Goal: Register for event/course

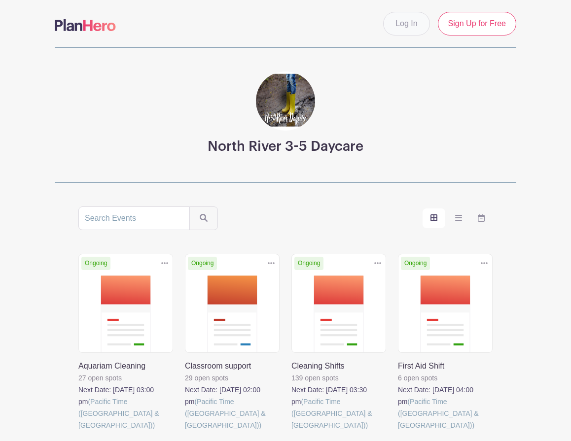
click at [406, 29] on link "Log In" at bounding box center [406, 24] width 46 height 24
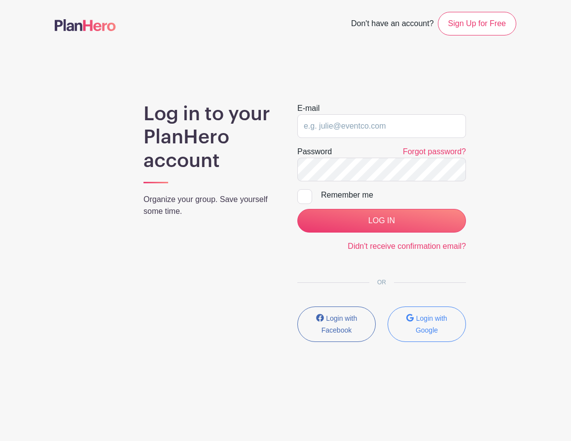
click at [380, 144] on form "E-mail Password Forgot password? Remember me LOG IN Didn't receive confirmation…" at bounding box center [381, 178] width 169 height 150
click at [375, 131] on input "email" at bounding box center [381, 126] width 169 height 24
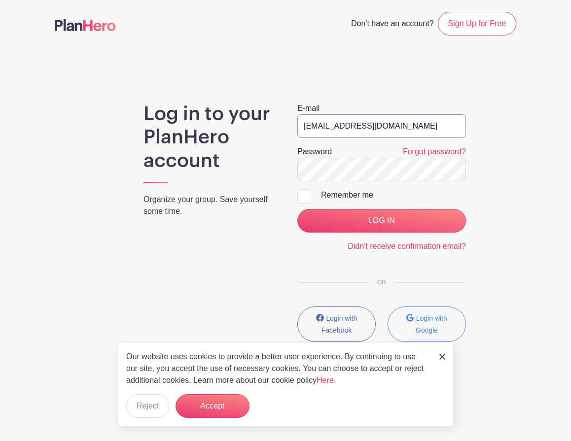
type input "[EMAIL_ADDRESS][DOMAIN_NAME]"
click at [381, 221] on input "LOG IN" at bounding box center [381, 221] width 169 height 24
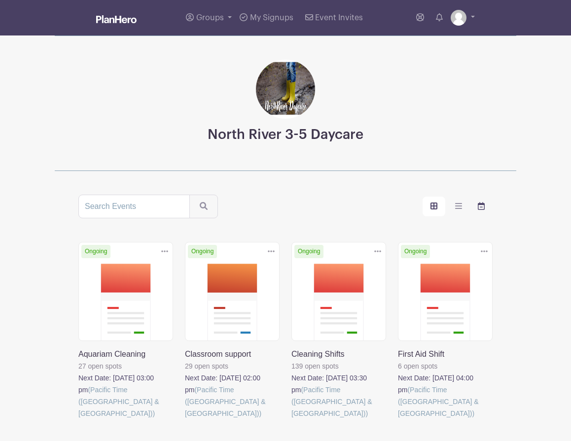
click at [476, 209] on label "order and view" at bounding box center [481, 207] width 23 height 20
click at [0, 0] on input "order and view" at bounding box center [0, 0] width 0 height 0
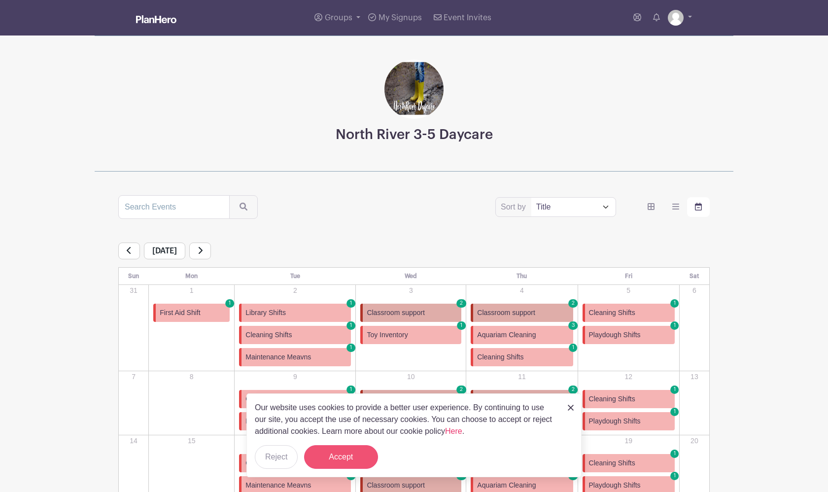
click at [347, 441] on button "Accept" at bounding box center [341, 457] width 74 height 24
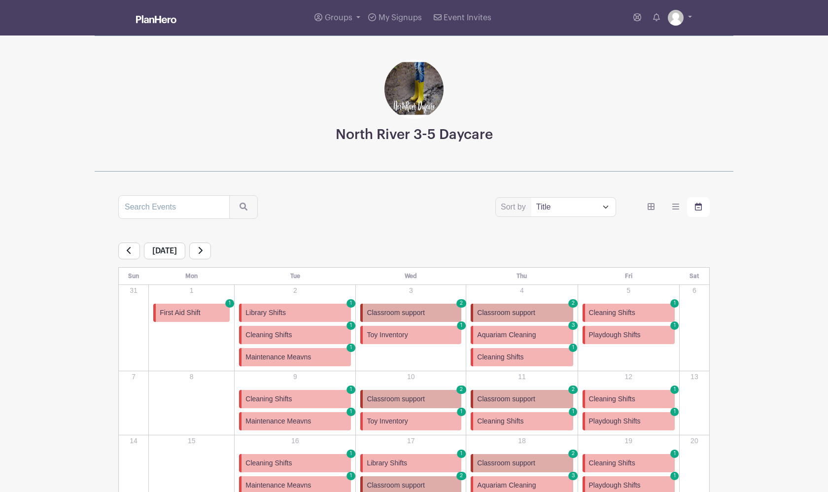
click at [542, 356] on link "Cleaning Shifts 1" at bounding box center [522, 357] width 102 height 18
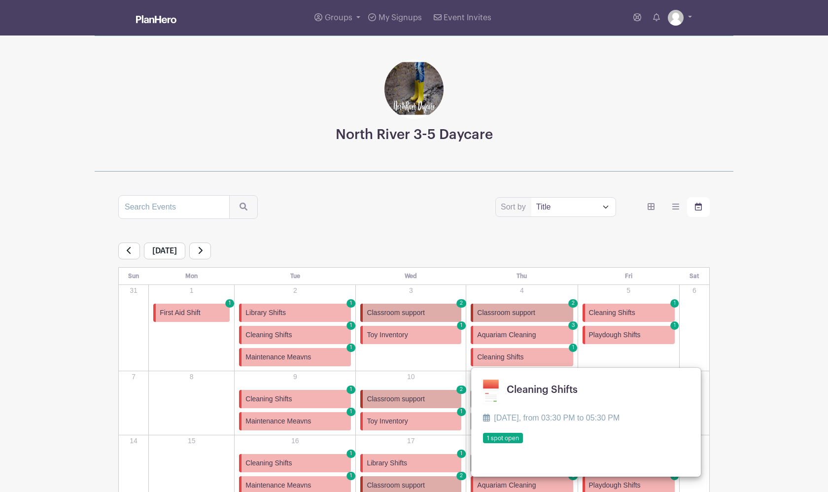
click at [483, 441] on link at bounding box center [483, 444] width 0 height 0
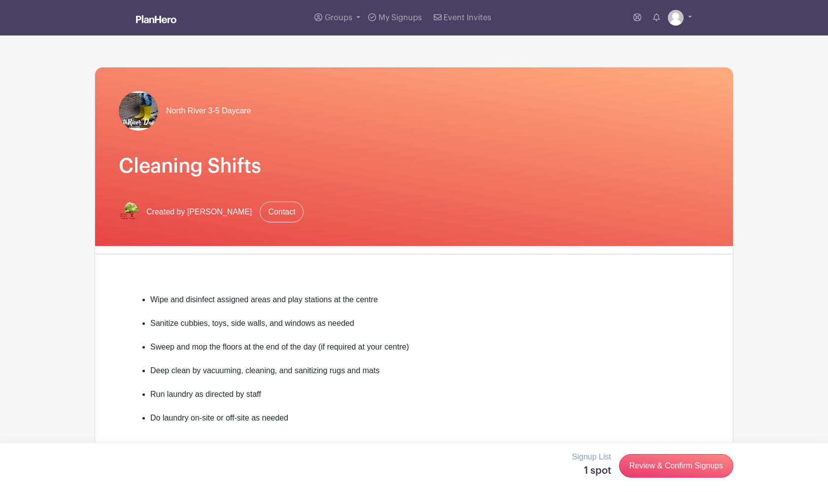
click at [500, 441] on div "Signup List 1 spot Review & Confirm Signups" at bounding box center [414, 466] width 639 height 30
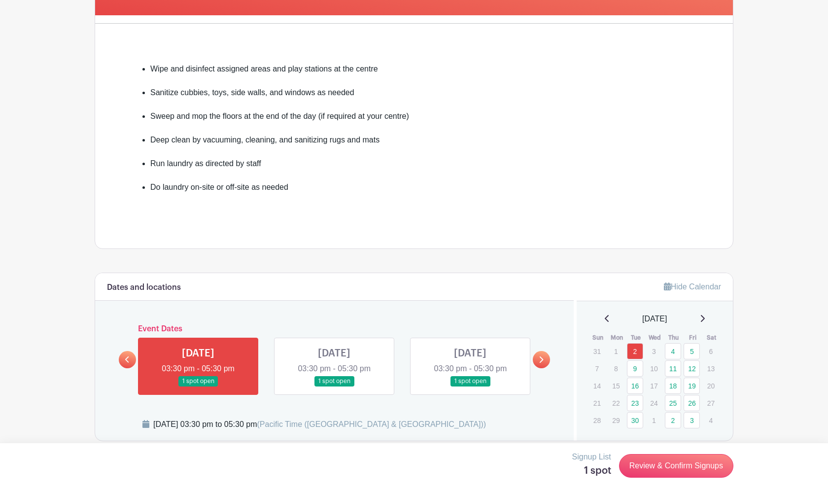
scroll to position [258, 0]
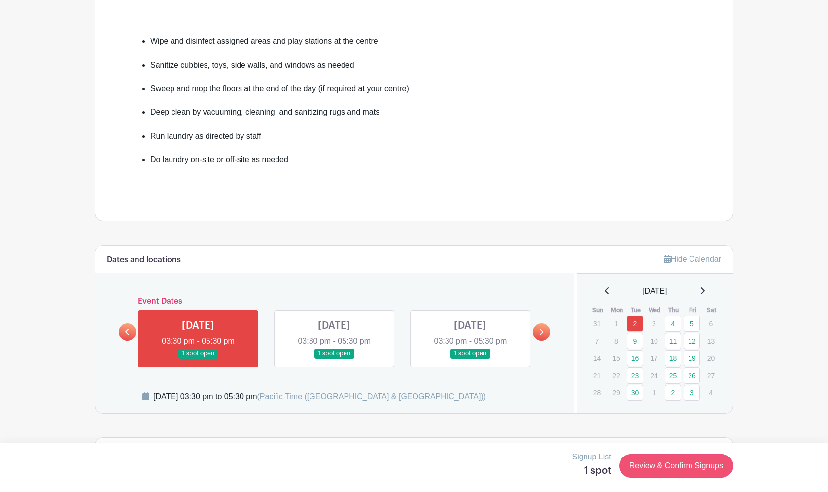
click at [570, 441] on link "Review & Confirm Signups" at bounding box center [676, 466] width 114 height 24
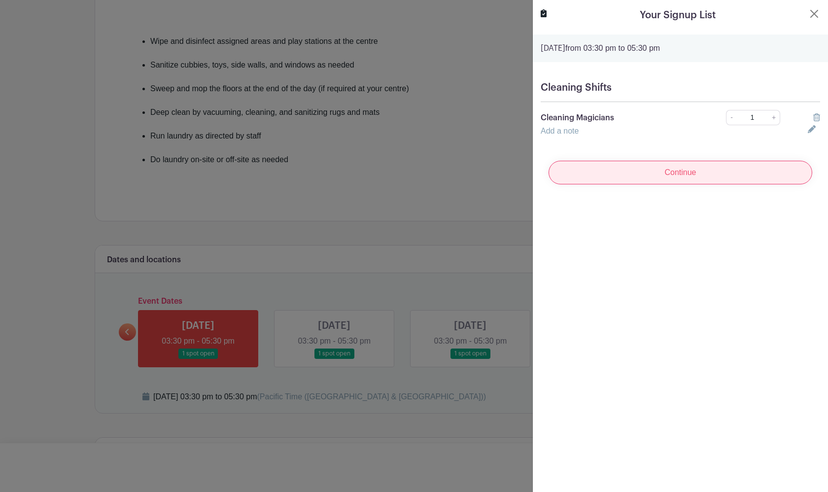
click at [570, 179] on input "Continue" at bounding box center [681, 173] width 264 height 24
click at [570, 165] on input "Continue" at bounding box center [681, 173] width 264 height 24
click at [570, 167] on input "Continue" at bounding box center [681, 173] width 264 height 24
click at [570, 181] on input "Continue" at bounding box center [681, 173] width 264 height 24
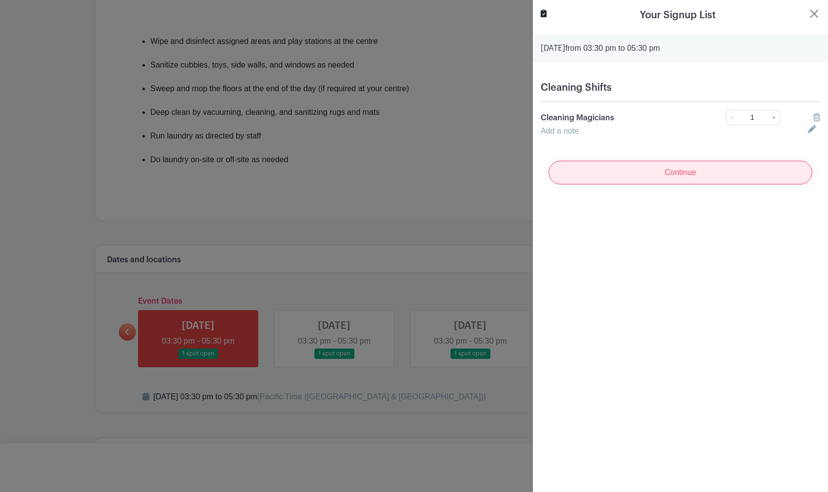
click at [570, 177] on input "Continue" at bounding box center [681, 173] width 264 height 24
click at [570, 13] on button "Close" at bounding box center [815, 14] width 12 height 12
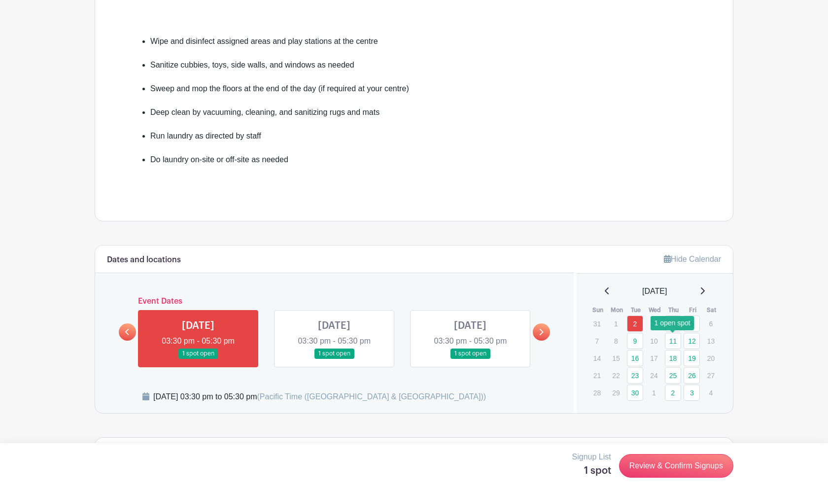
click at [570, 335] on link "11" at bounding box center [673, 341] width 16 height 16
click at [570, 359] on link "18" at bounding box center [673, 358] width 16 height 16
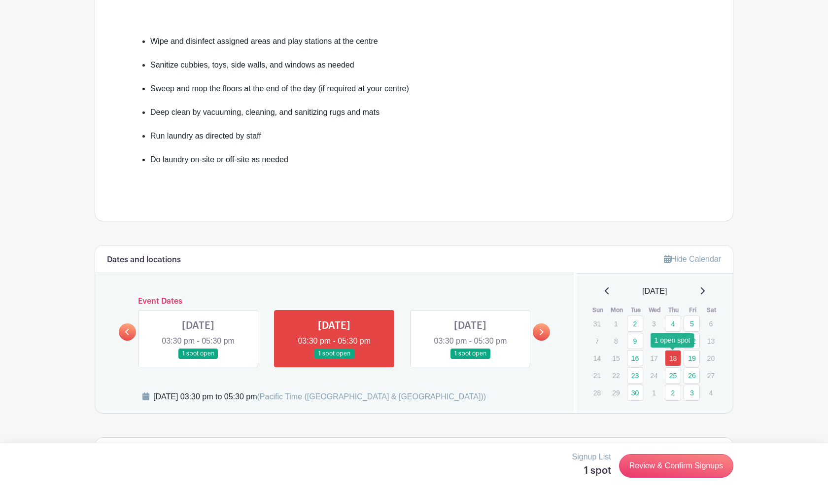
click at [570, 362] on link "18" at bounding box center [673, 358] width 16 height 16
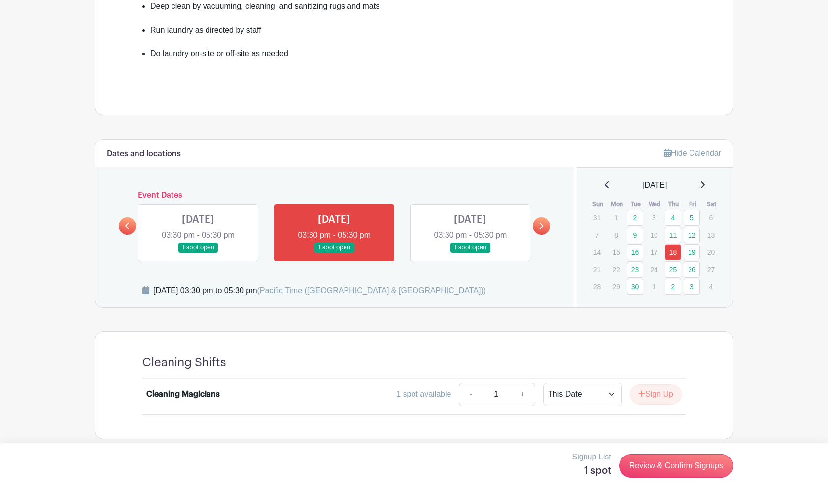
scroll to position [365, 0]
click at [570, 390] on button "Sign Up" at bounding box center [656, 393] width 52 height 21
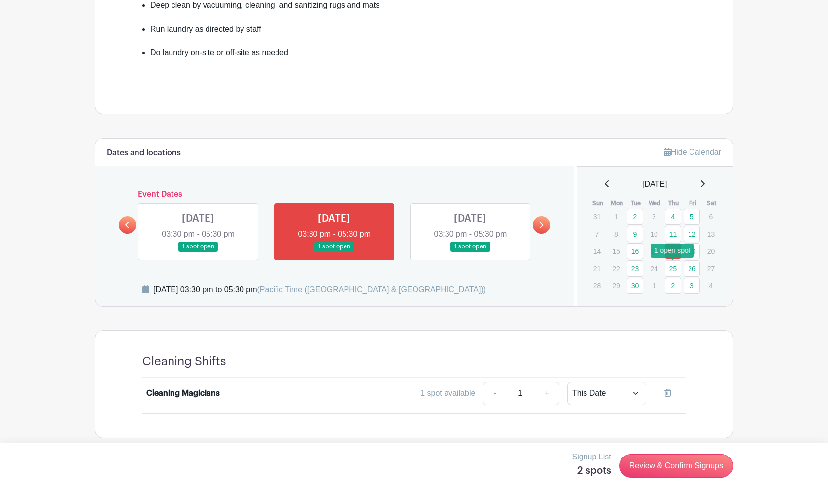
click at [570, 272] on link "25" at bounding box center [673, 268] width 16 height 16
click at [570, 392] on button "Sign Up" at bounding box center [656, 393] width 52 height 21
click at [570, 286] on link "2" at bounding box center [673, 286] width 16 height 16
click at [570, 400] on button "Sign Up" at bounding box center [656, 393] width 52 height 21
click at [570, 230] on link "9" at bounding box center [673, 234] width 16 height 16
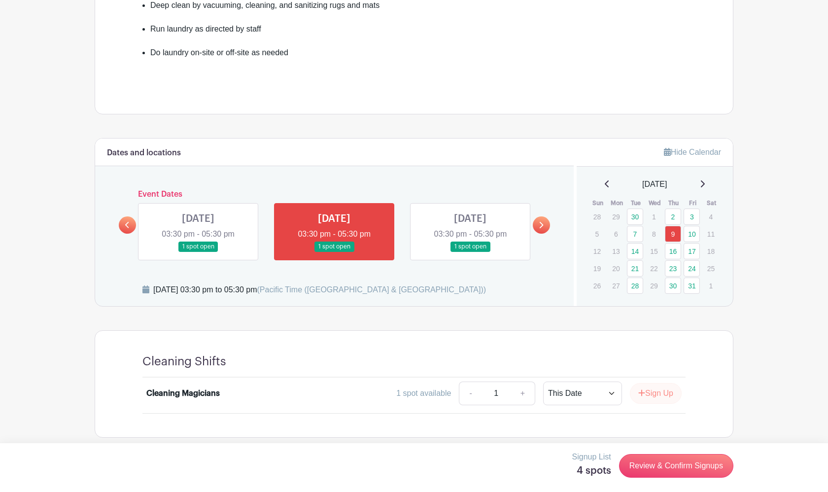
click at [570, 392] on button "Sign Up" at bounding box center [656, 393] width 52 height 21
click at [570, 250] on link "16" at bounding box center [673, 251] width 16 height 16
click at [570, 253] on link "16" at bounding box center [673, 251] width 16 height 16
click at [570, 396] on button "Sign Up" at bounding box center [656, 393] width 52 height 21
click at [570, 270] on link "23" at bounding box center [673, 268] width 16 height 16
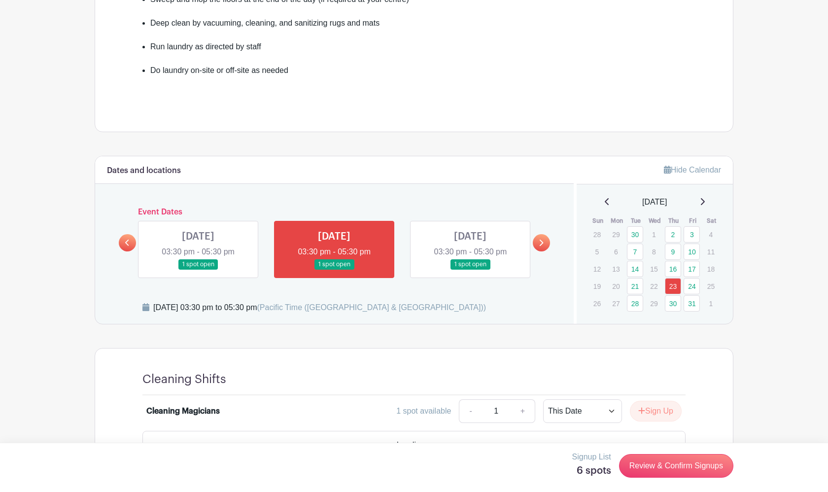
scroll to position [360, 0]
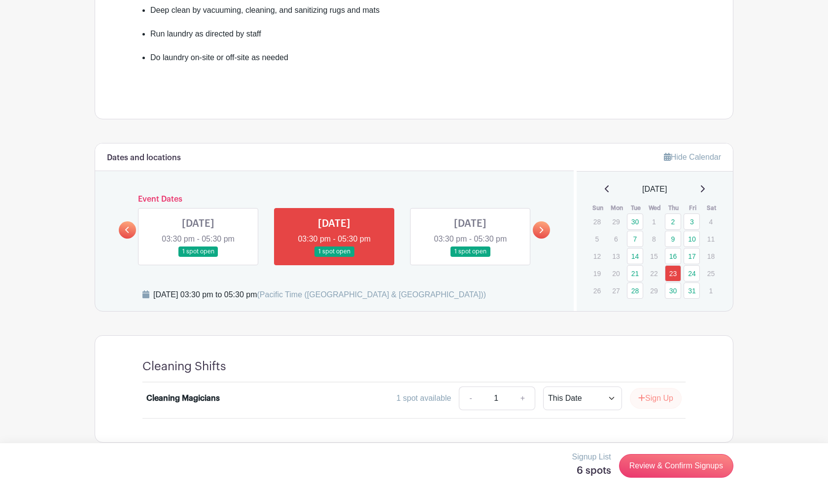
click at [570, 400] on button "Sign Up" at bounding box center [656, 398] width 52 height 21
click at [570, 291] on link "30" at bounding box center [673, 290] width 16 height 16
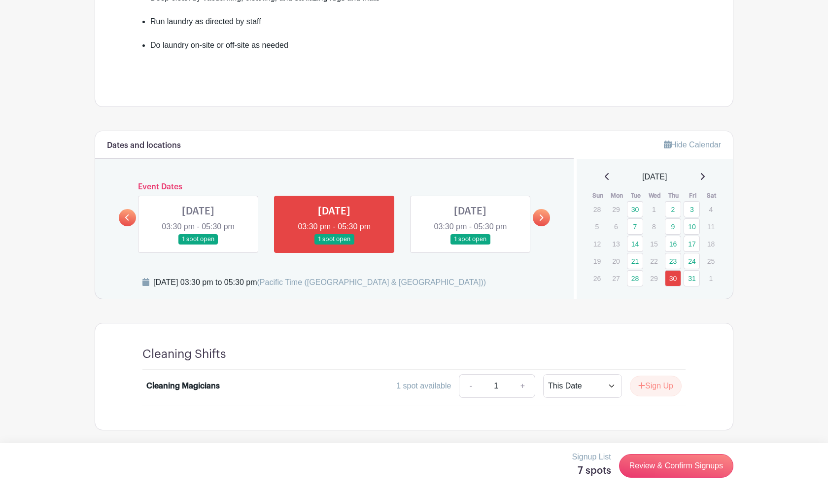
scroll to position [373, 0]
click at [570, 386] on button "Sign Up" at bounding box center [656, 386] width 52 height 21
click at [570, 175] on icon at bounding box center [607, 177] width 5 height 8
click at [570, 176] on icon at bounding box center [607, 177] width 5 height 8
click at [570, 178] on icon at bounding box center [607, 176] width 4 height 7
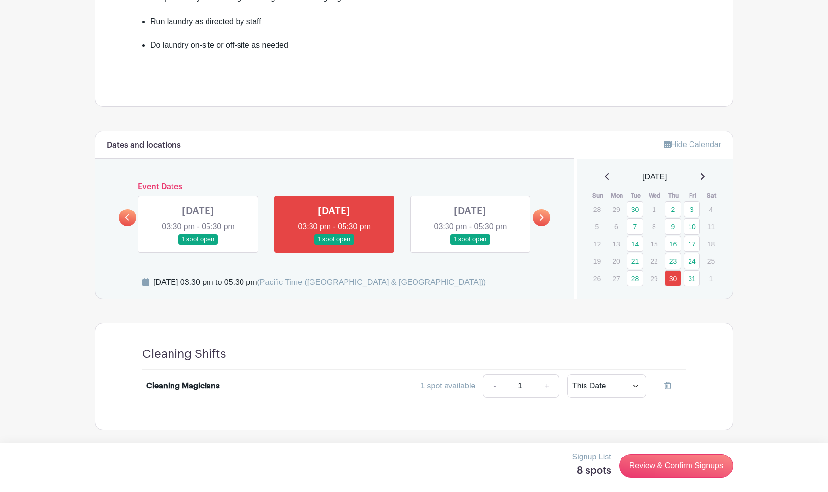
click at [570, 178] on icon at bounding box center [607, 176] width 4 height 7
click at [570, 441] on link "Review & Confirm Signups" at bounding box center [676, 466] width 114 height 24
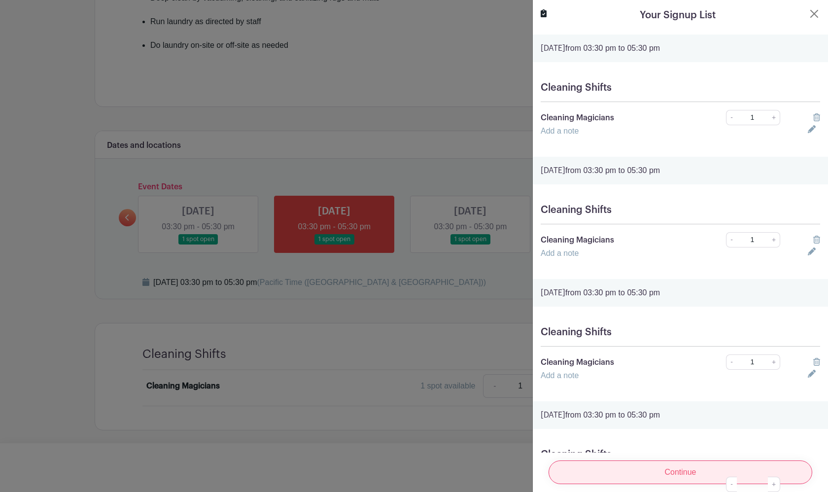
click at [570, 441] on input "Continue" at bounding box center [681, 472] width 264 height 24
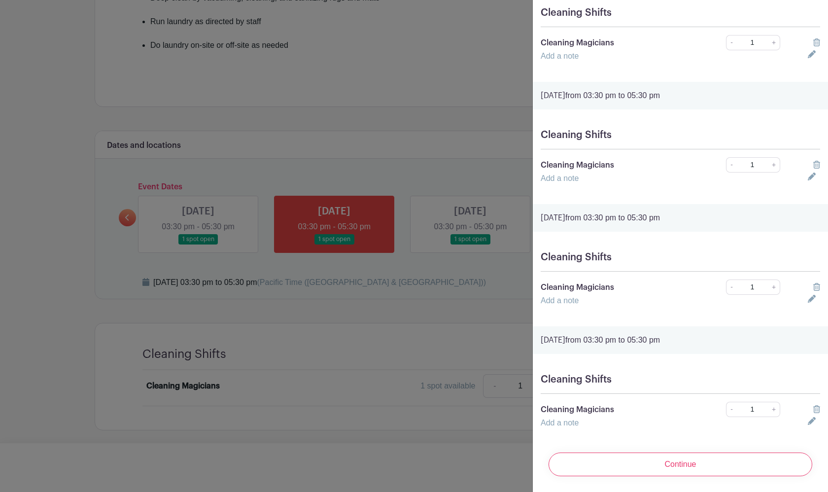
scroll to position [568, 0]
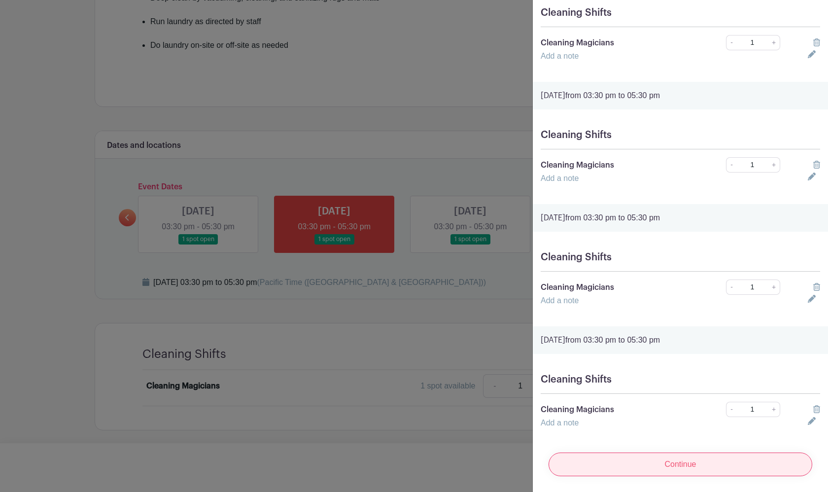
click at [570, 441] on input "Continue" at bounding box center [681, 465] width 264 height 24
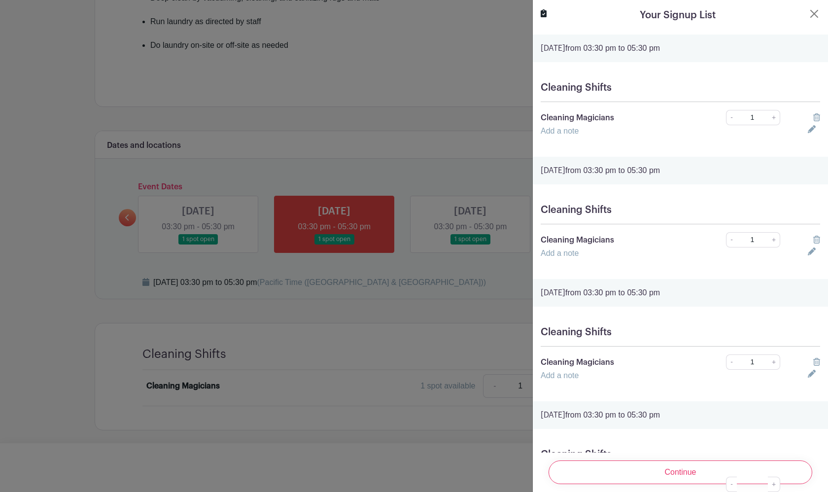
scroll to position [0, 0]
click at [570, 19] on button "Close" at bounding box center [815, 14] width 12 height 12
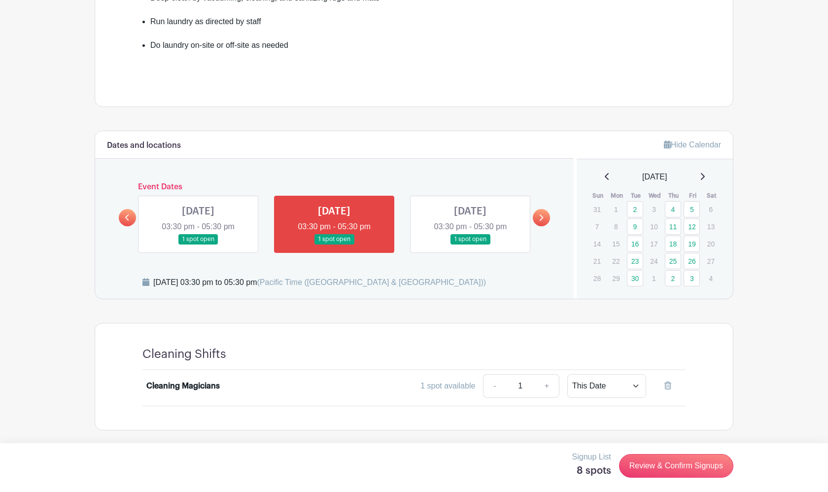
scroll to position [373, 0]
click at [570, 441] on link "Review & Confirm Signups" at bounding box center [676, 466] width 114 height 24
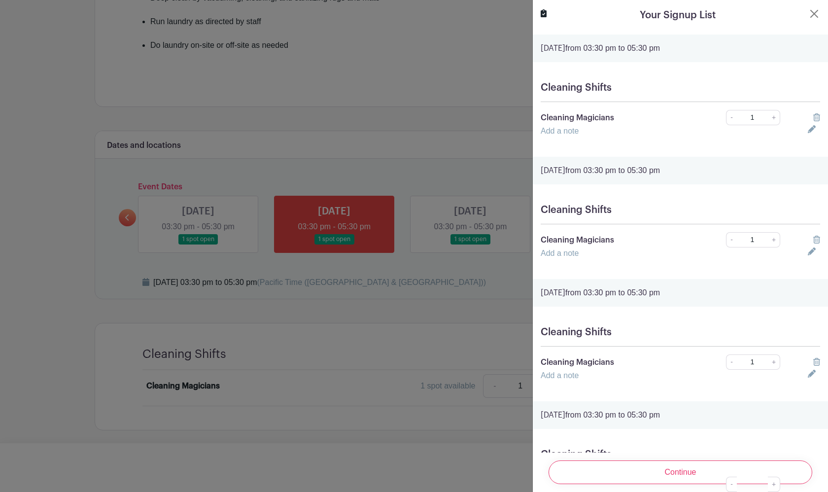
click at [570, 441] on input "Continue" at bounding box center [681, 472] width 264 height 24
click at [570, 20] on div "Your Signup List" at bounding box center [681, 15] width 280 height 15
click at [570, 17] on button "Close" at bounding box center [815, 14] width 12 height 12
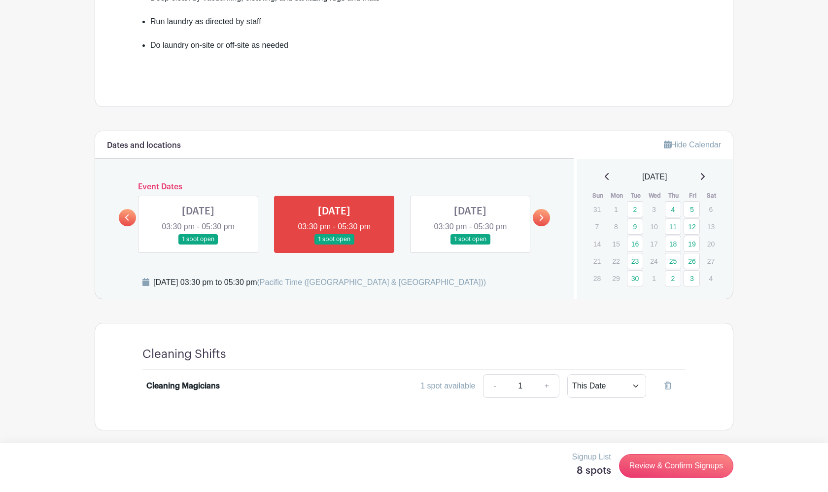
click at [570, 180] on icon at bounding box center [702, 177] width 5 height 8
click at [570, 178] on icon at bounding box center [703, 176] width 4 height 7
click at [570, 183] on link at bounding box center [702, 177] width 5 height 12
click at [570, 179] on icon at bounding box center [607, 176] width 4 height 7
click at [570, 175] on icon at bounding box center [702, 177] width 5 height 8
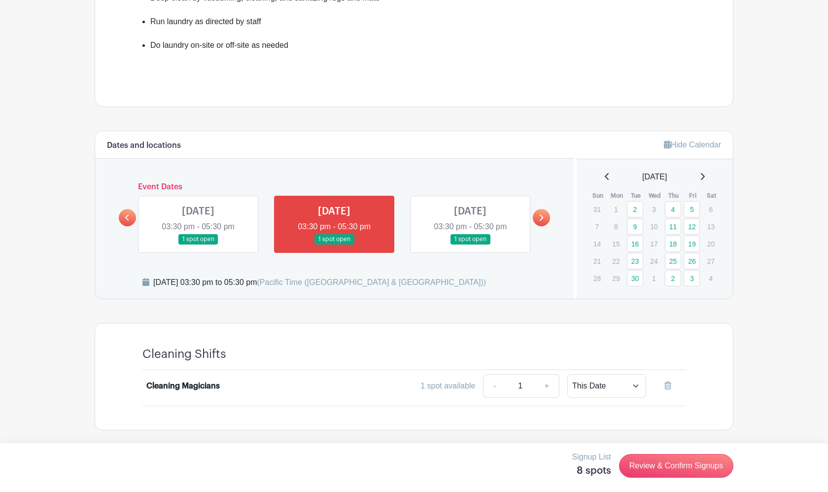
click at [570, 213] on link "4" at bounding box center [673, 209] width 16 height 16
click at [570, 209] on link "4" at bounding box center [673, 209] width 16 height 16
click at [570, 209] on link "2" at bounding box center [673, 209] width 16 height 16
click at [570, 181] on div "[DATE]" at bounding box center [655, 177] width 133 height 12
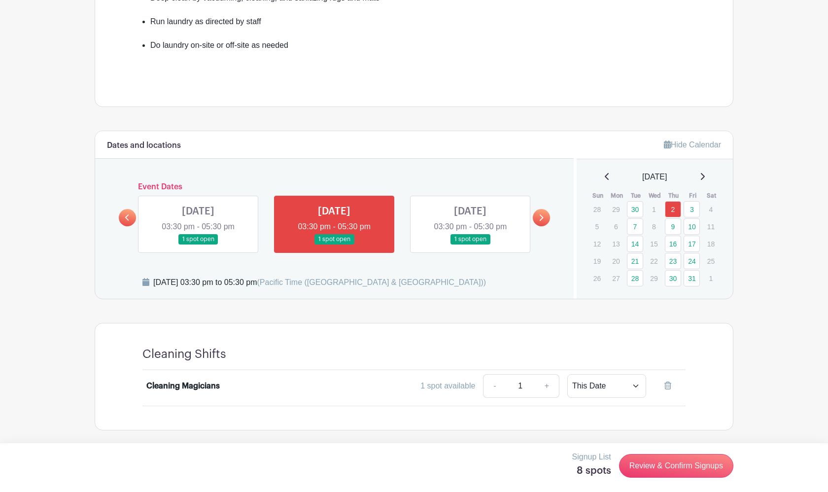
click at [570, 180] on icon at bounding box center [607, 177] width 5 height 8
click at [125, 218] on icon at bounding box center [127, 217] width 4 height 7
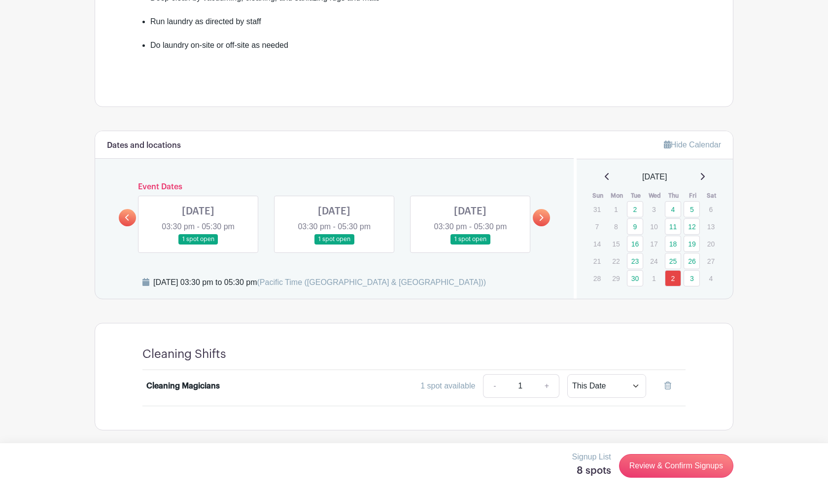
click at [125, 218] on icon at bounding box center [127, 217] width 4 height 7
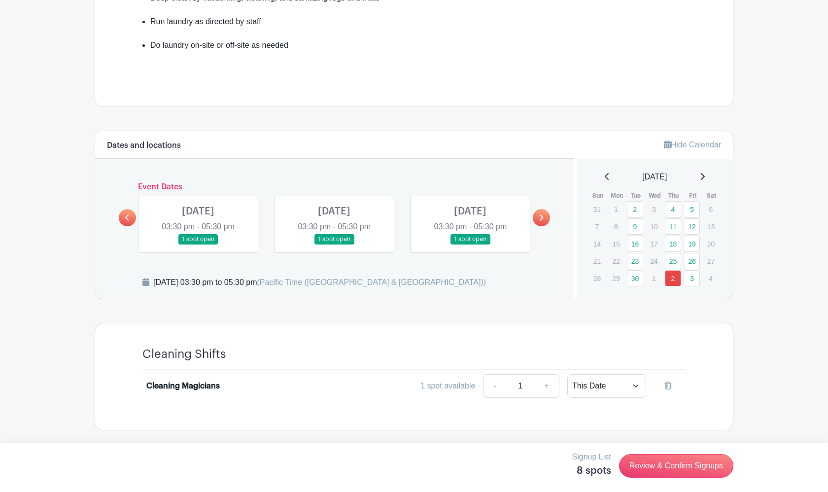
click at [125, 218] on icon at bounding box center [127, 217] width 4 height 7
click at [334, 245] on link at bounding box center [334, 245] width 0 height 0
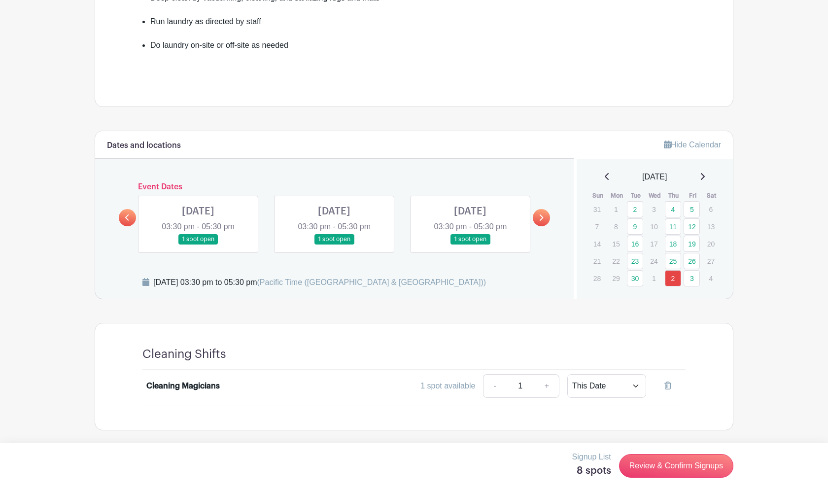
click at [334, 245] on link at bounding box center [334, 245] width 0 height 0
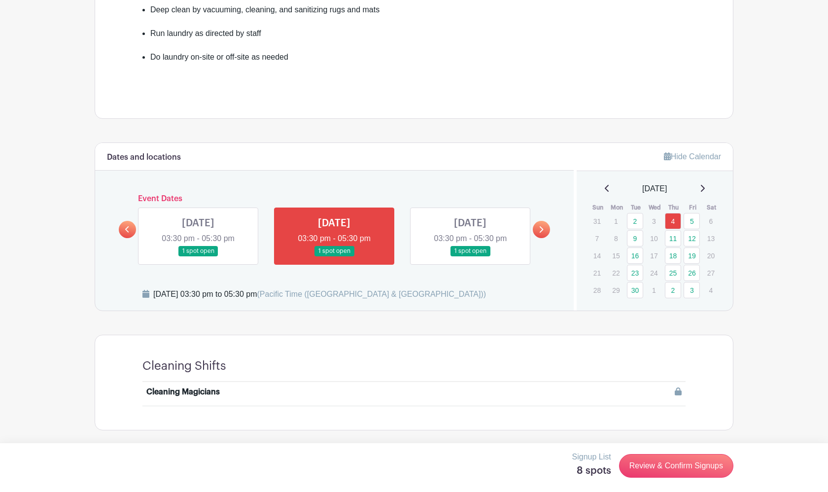
scroll to position [361, 0]
click at [570, 391] on icon at bounding box center [678, 392] width 7 height 8
click at [570, 236] on link "11" at bounding box center [673, 238] width 16 height 16
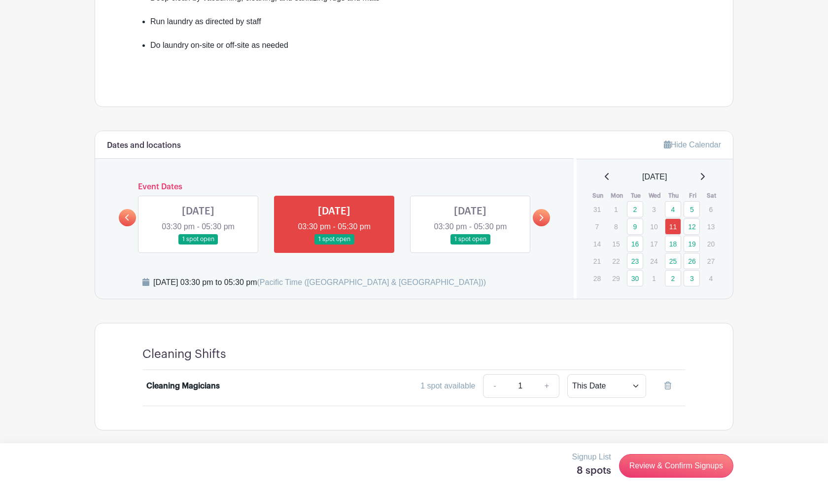
scroll to position [373, 0]
click at [570, 277] on link "30" at bounding box center [635, 278] width 16 height 16
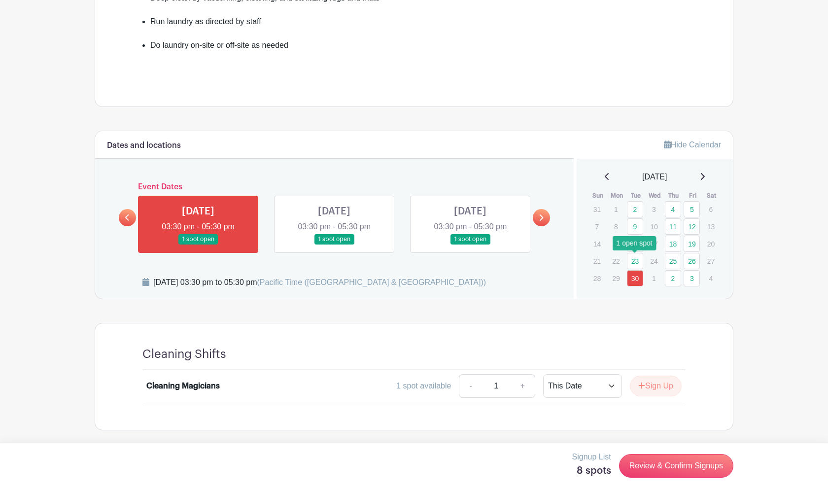
click at [570, 265] on link "23" at bounding box center [635, 261] width 16 height 16
click at [570, 222] on link "9" at bounding box center [635, 226] width 16 height 16
click at [570, 441] on link "Review & Confirm Signups" at bounding box center [676, 466] width 114 height 24
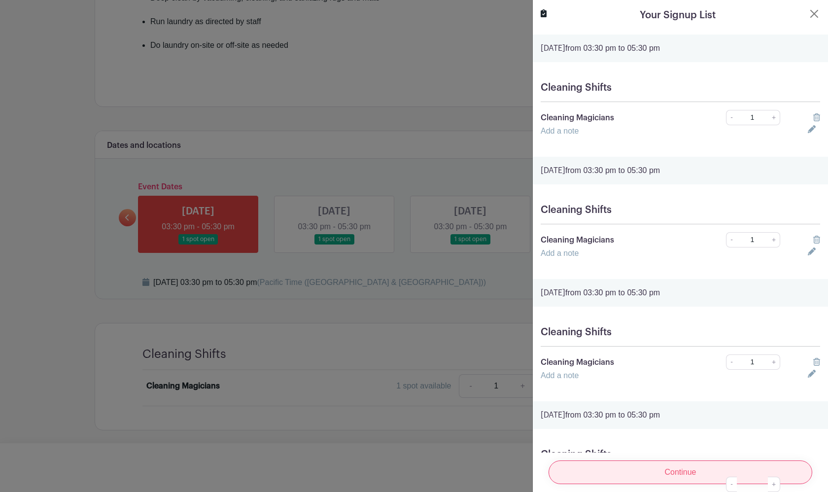
click at [570, 441] on input "Continue" at bounding box center [681, 472] width 264 height 24
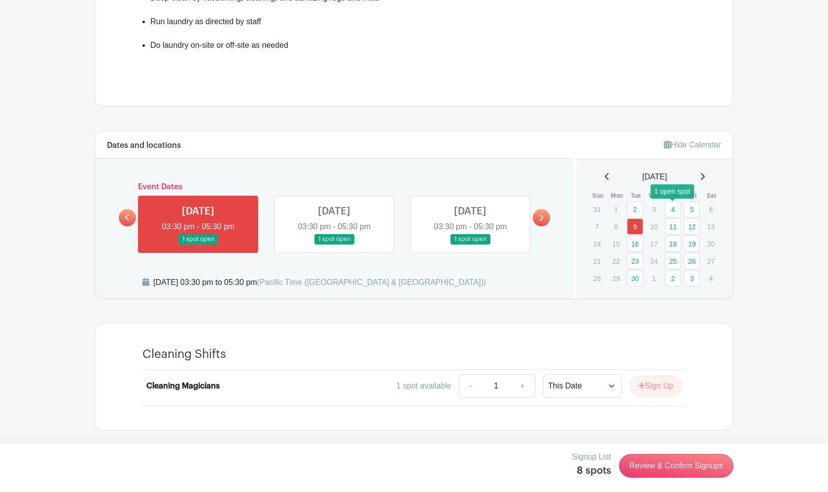
click at [570, 202] on link "4" at bounding box center [673, 209] width 16 height 16
click at [570, 207] on link "4" at bounding box center [673, 209] width 16 height 16
click at [570, 211] on link "4" at bounding box center [673, 209] width 16 height 16
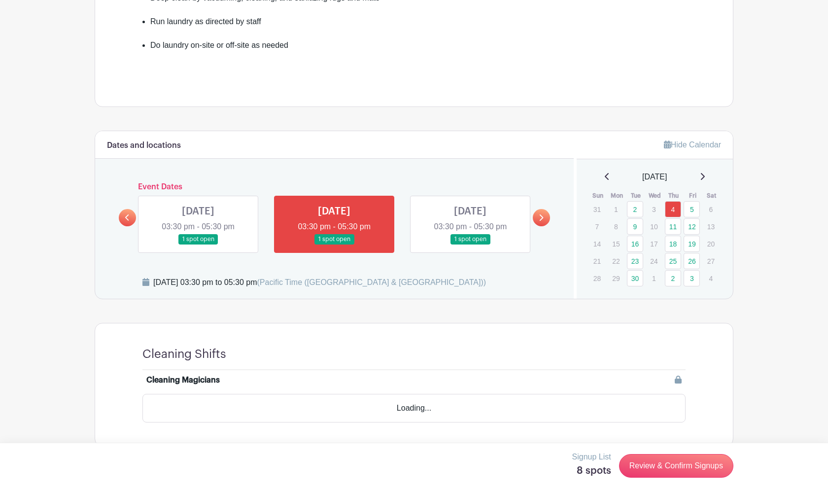
scroll to position [361, 0]
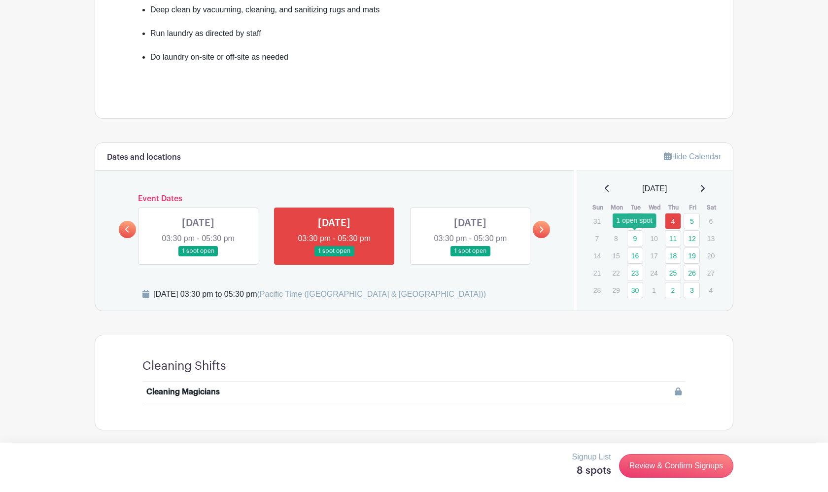
click at [570, 236] on link "9" at bounding box center [635, 238] width 16 height 16
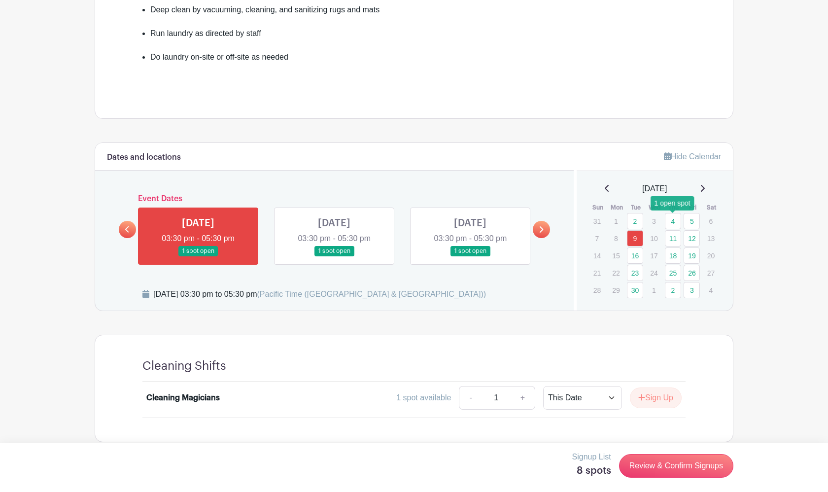
click at [570, 224] on link "4" at bounding box center [673, 221] width 16 height 16
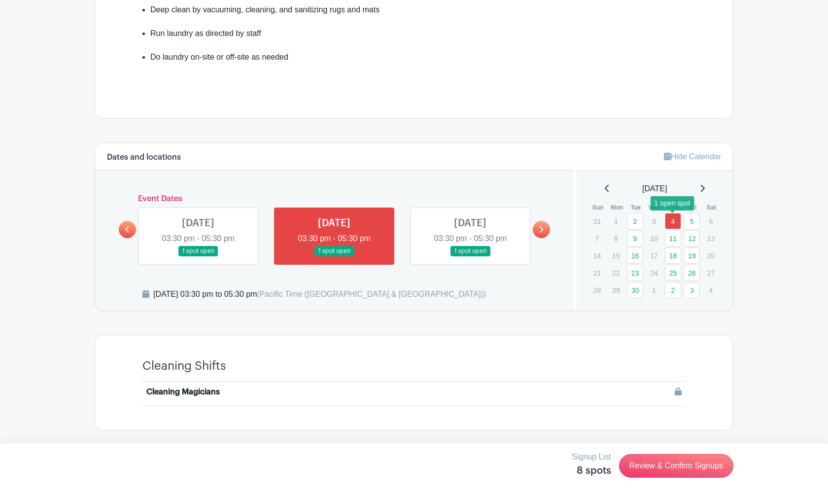
click at [570, 225] on link "4" at bounding box center [673, 221] width 16 height 16
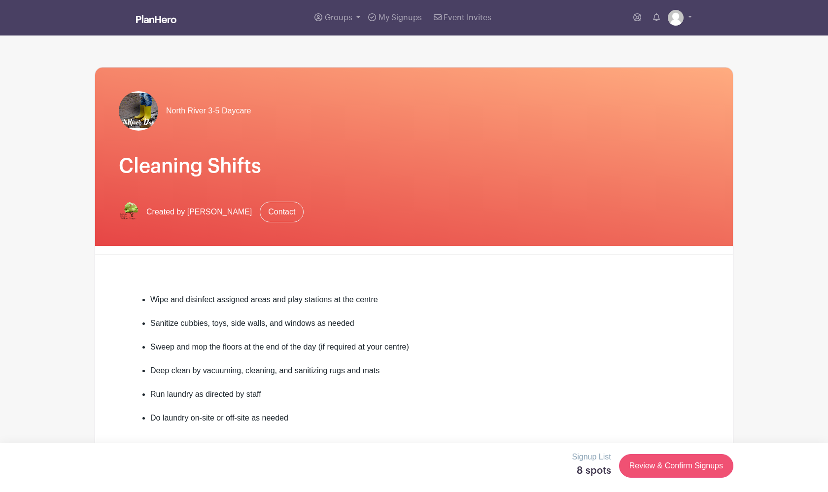
click at [570, 441] on link "Review & Confirm Signups" at bounding box center [676, 466] width 114 height 24
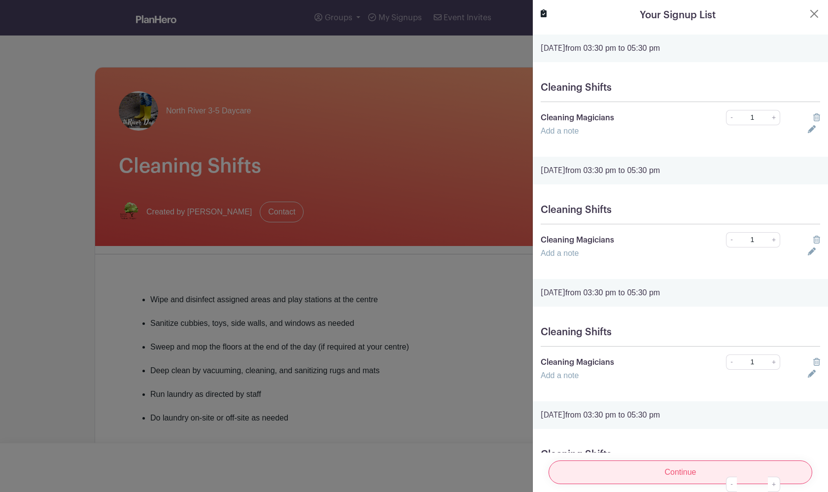
click at [570, 441] on input "Continue" at bounding box center [681, 472] width 264 height 24
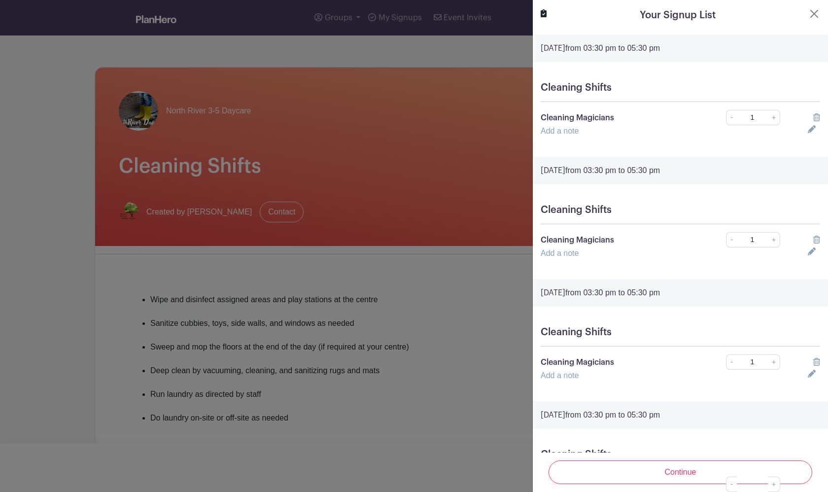
click at [570, 14] on button "Close" at bounding box center [815, 14] width 12 height 12
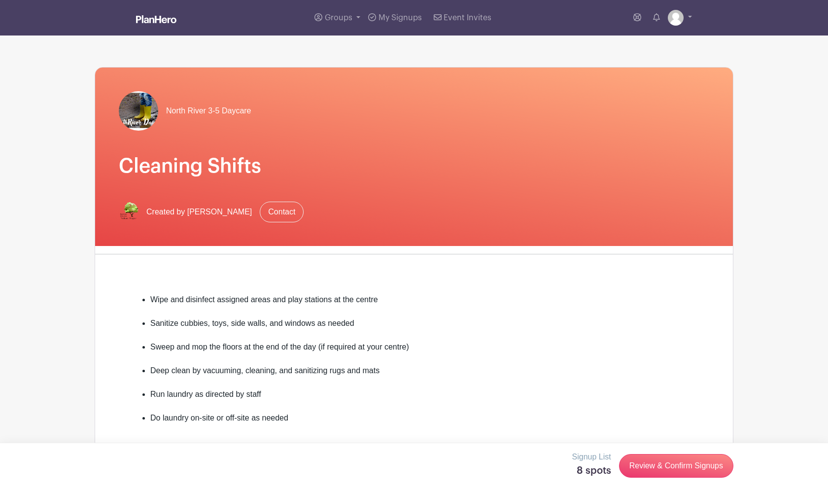
click at [570, 8] on div "Groups All Groups Wing Yan 's Events My Signups Event Invites My account Logout" at bounding box center [414, 17] width 651 height 35
click at [570, 17] on link at bounding box center [680, 18] width 24 height 16
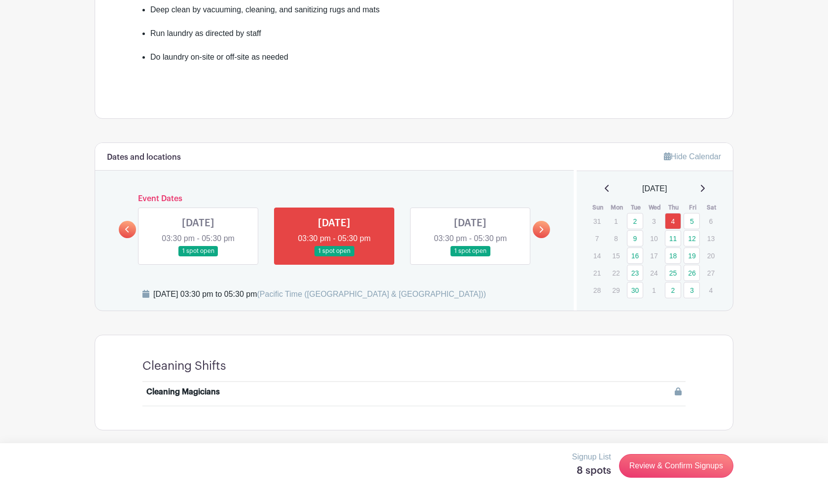
scroll to position [361, 0]
click at [570, 441] on link "Review & Confirm Signups" at bounding box center [676, 466] width 114 height 24
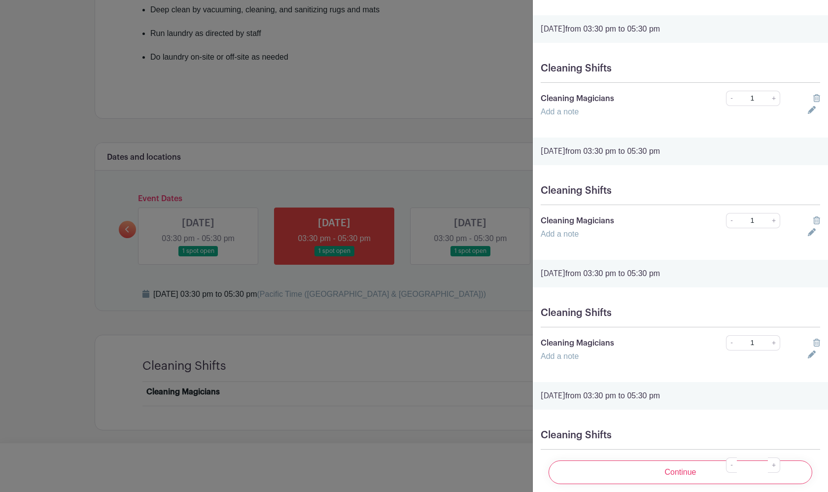
scroll to position [388, 0]
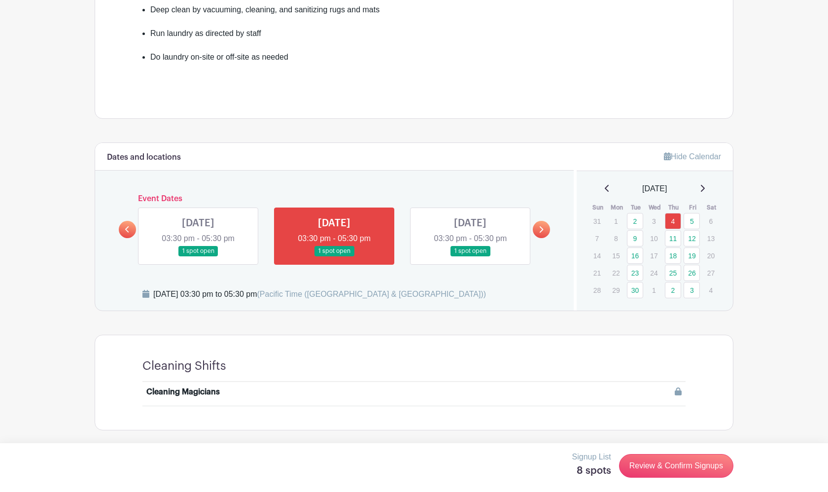
click at [475, 354] on div at bounding box center [414, 246] width 828 height 492
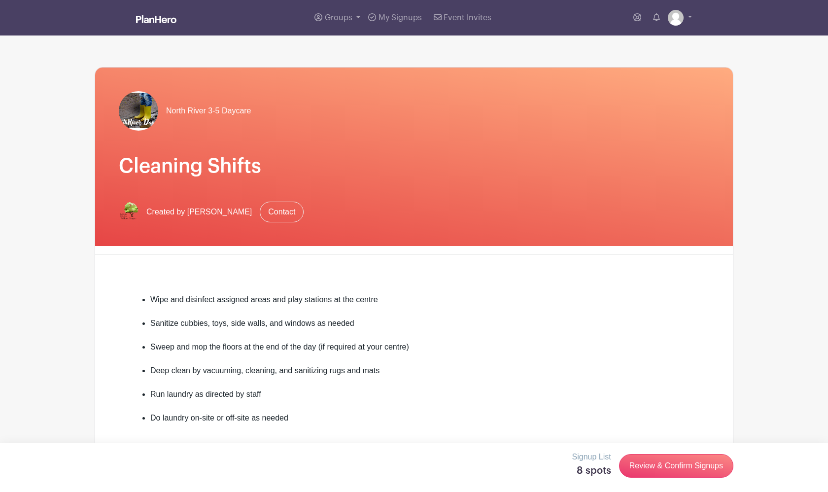
scroll to position [0, 0]
click at [570, 17] on link at bounding box center [680, 18] width 24 height 16
click at [570, 58] on link "Logout" at bounding box center [653, 65] width 78 height 16
